Goal: Task Accomplishment & Management: Manage account settings

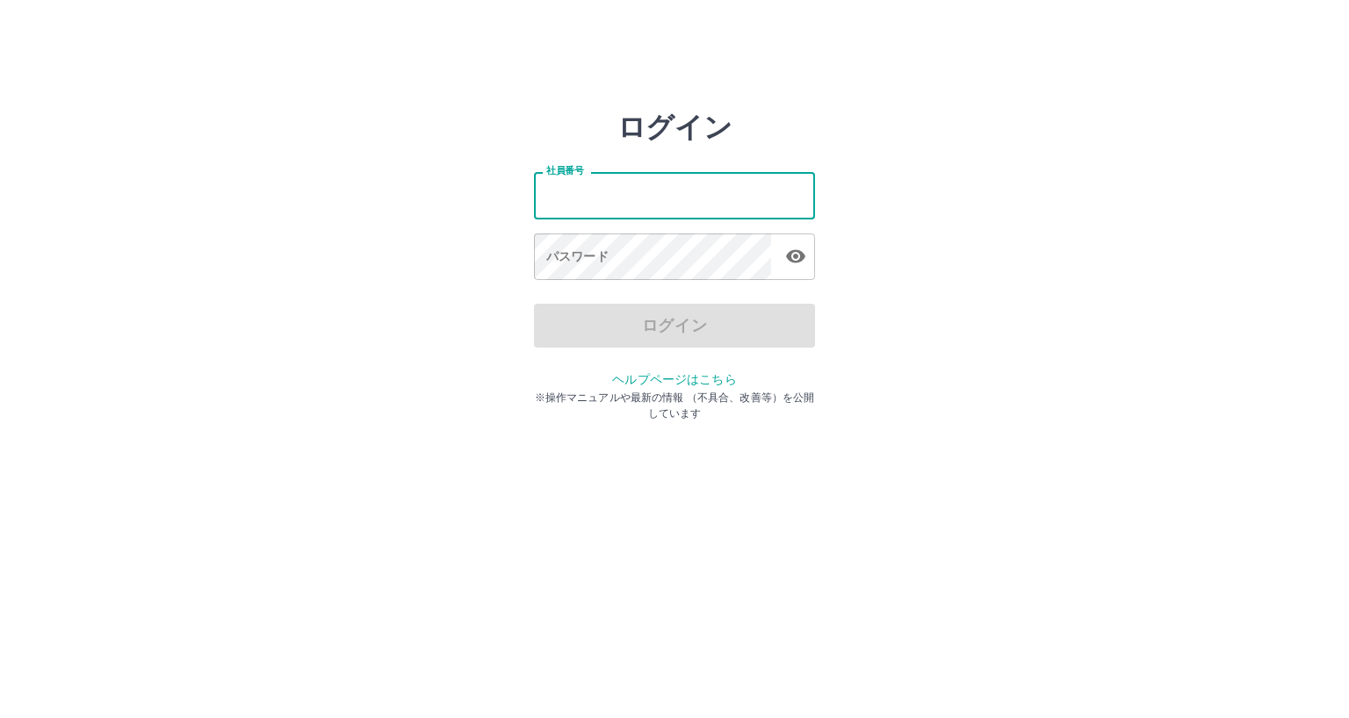
click at [695, 199] on input "社員番号" at bounding box center [674, 195] width 281 height 47
click at [701, 198] on input "社員番号" at bounding box center [674, 195] width 281 height 47
type input "*******"
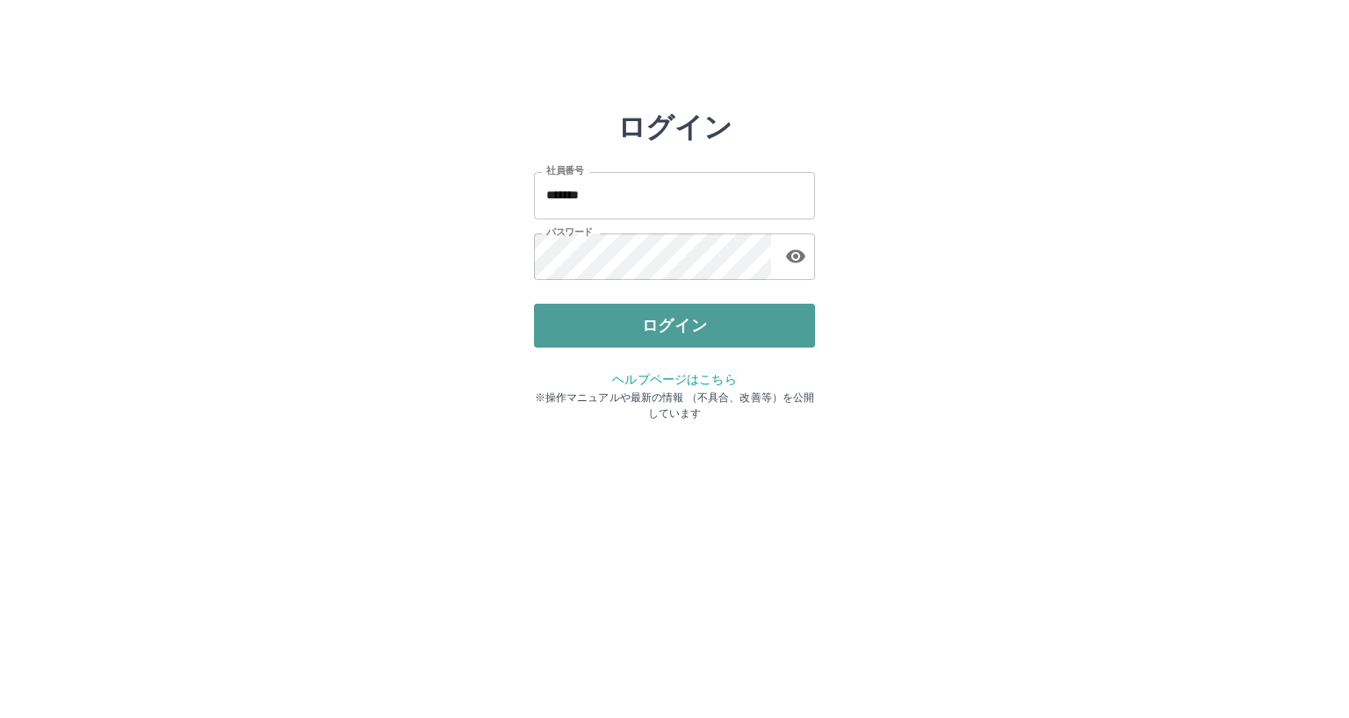
click at [732, 331] on button "ログイン" at bounding box center [674, 326] width 281 height 44
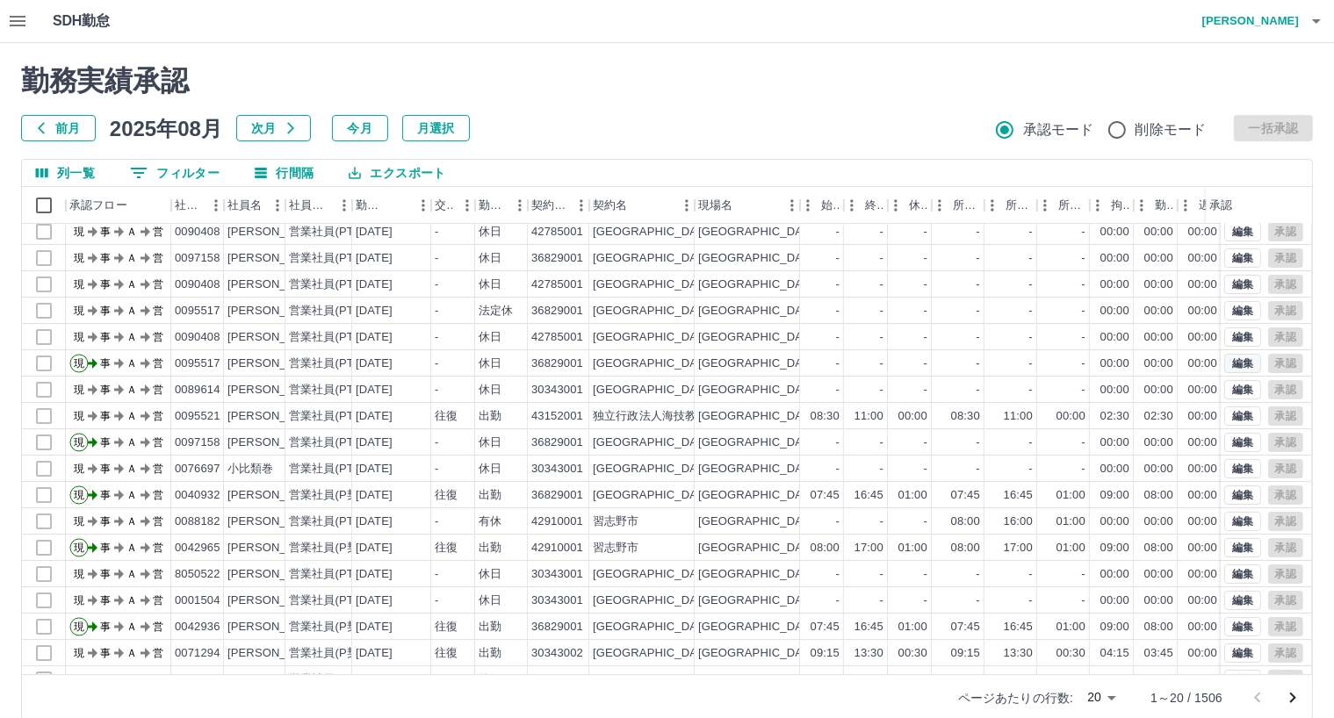
scroll to position [88, 0]
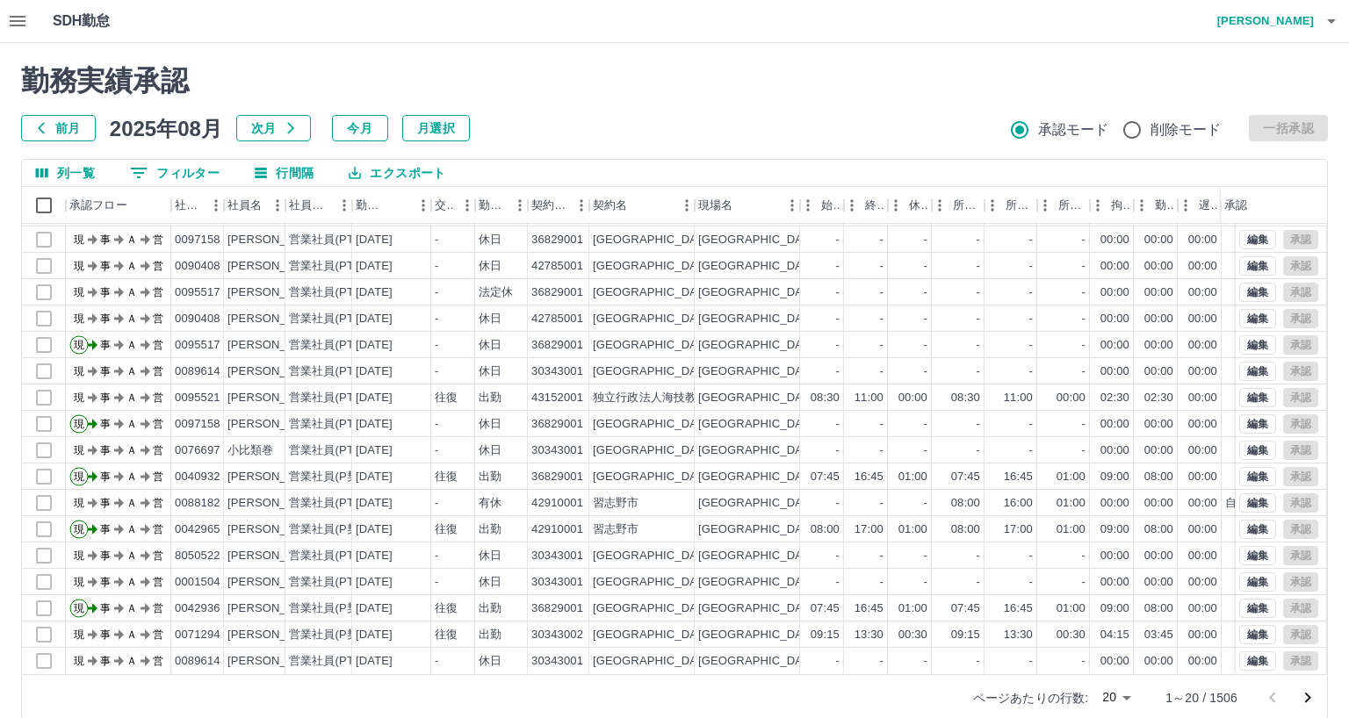
click at [1114, 693] on body "SDH勤怠 [PERSON_NAME] 勤務実績承認 前月 2025年08月 次月 今月 月選択 承認モード 削除モード 一括承認 列一覧 0 フィルター 行…" at bounding box center [674, 371] width 1349 height 742
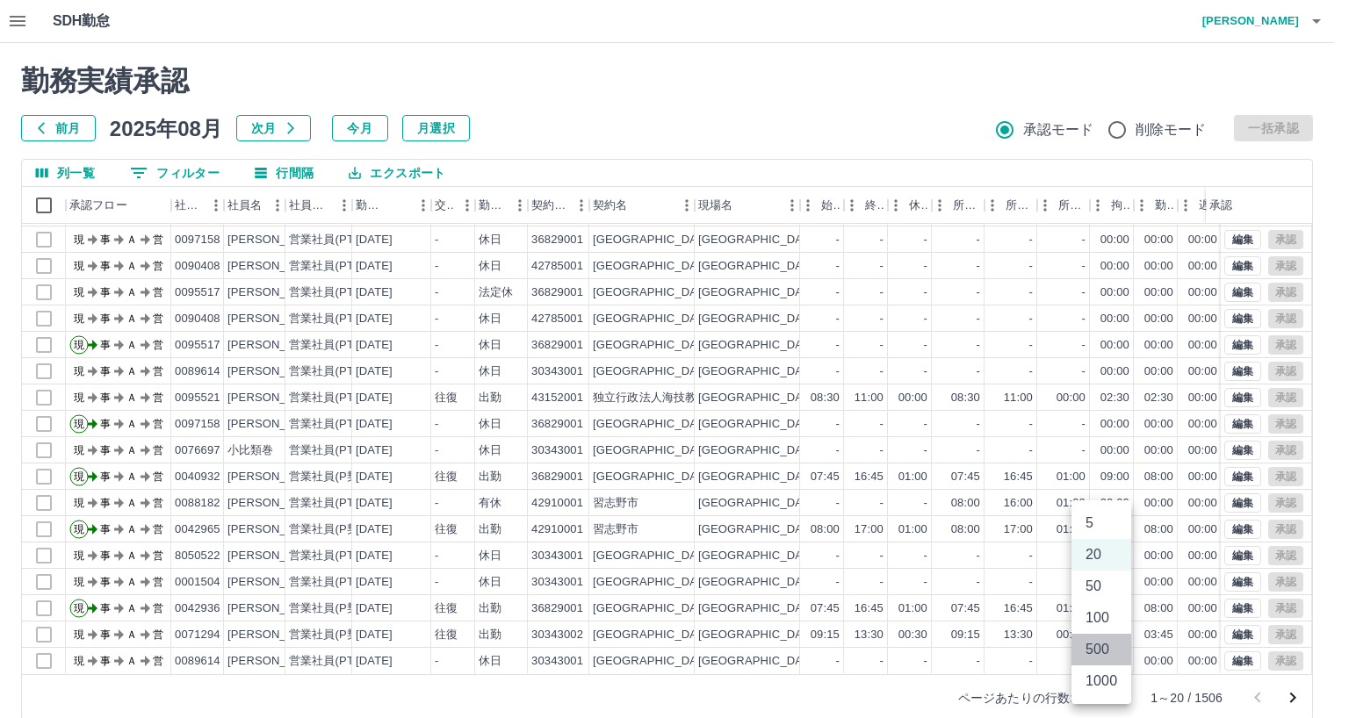
click at [1107, 653] on li "500" at bounding box center [1101, 650] width 60 height 32
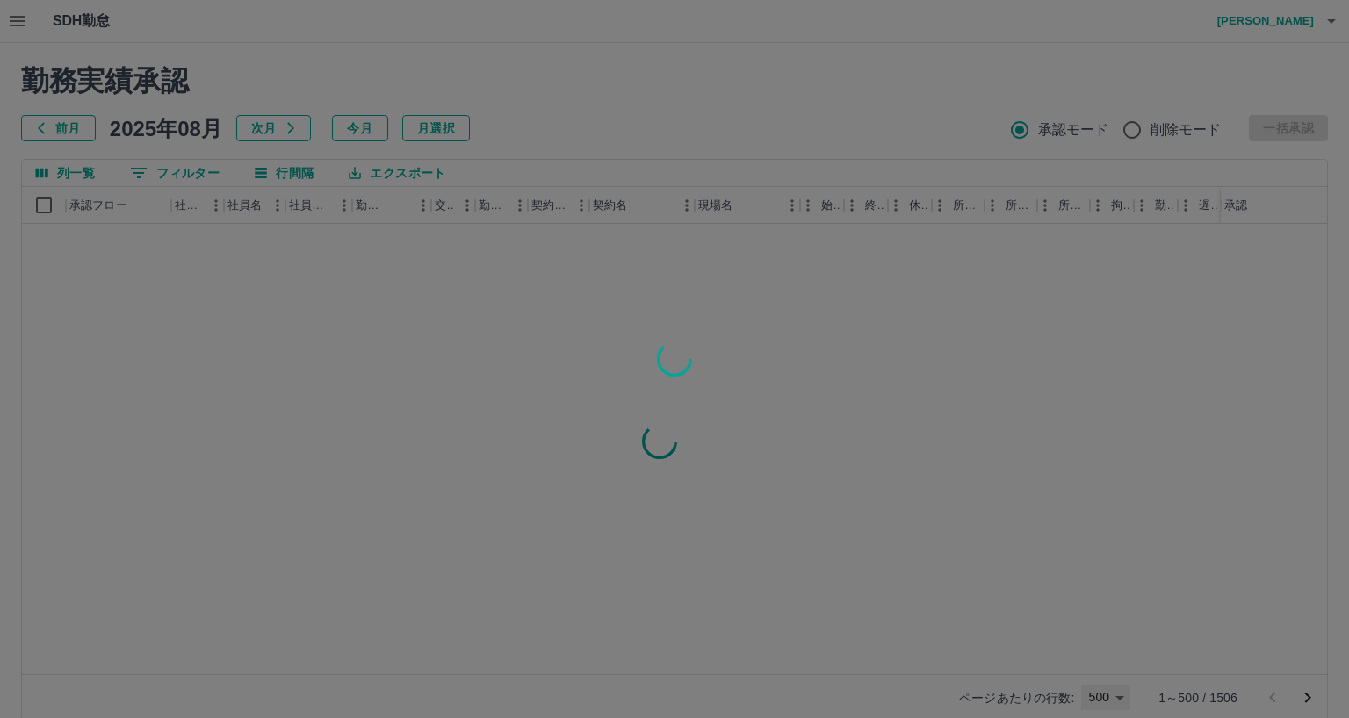
type input "***"
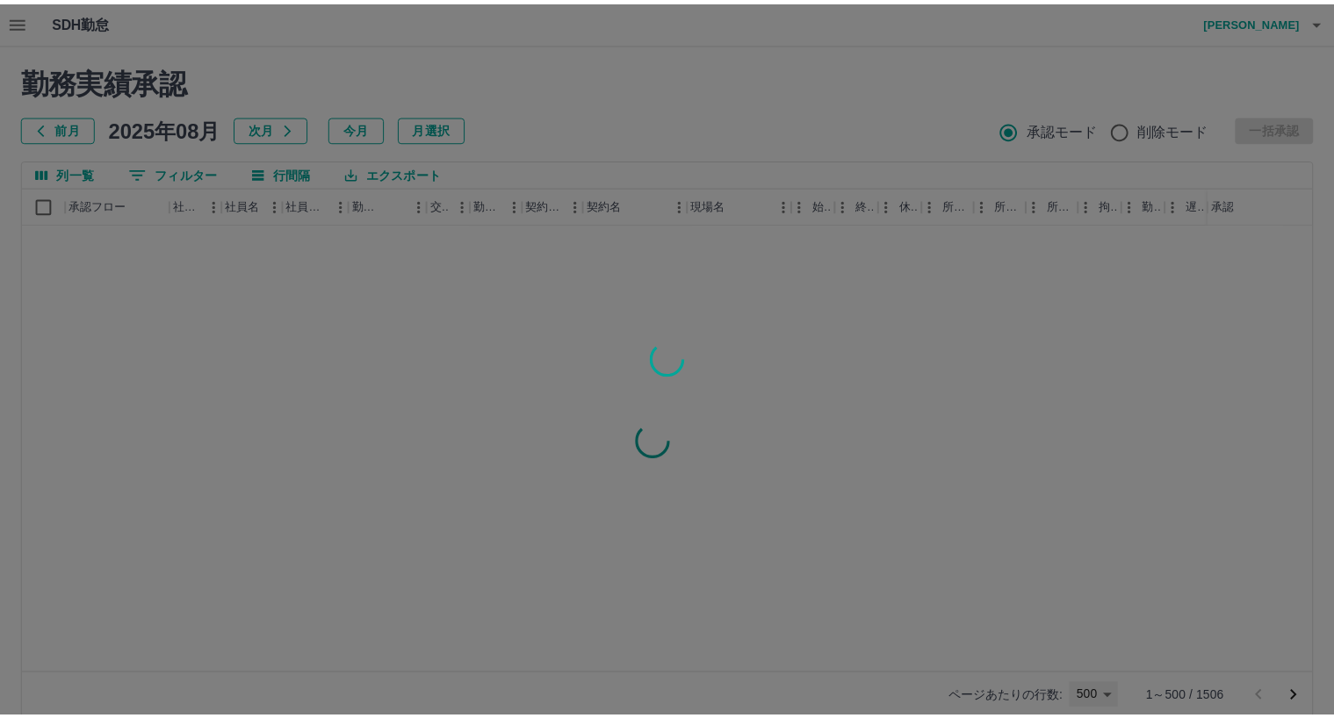
scroll to position [0, 0]
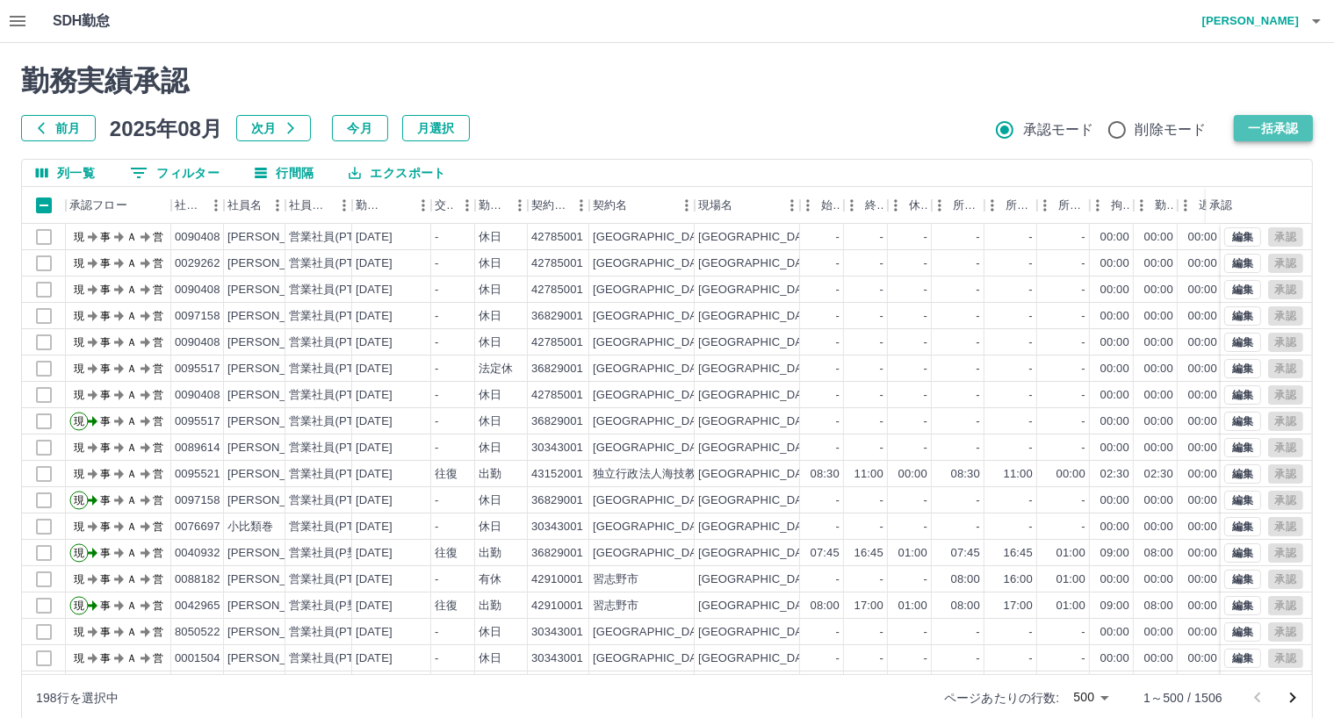
click at [1250, 127] on button "一括承認" at bounding box center [1273, 128] width 79 height 26
click at [1251, 127] on button "一括承認" at bounding box center [1273, 128] width 79 height 26
